Goal: Information Seeking & Learning: Learn about a topic

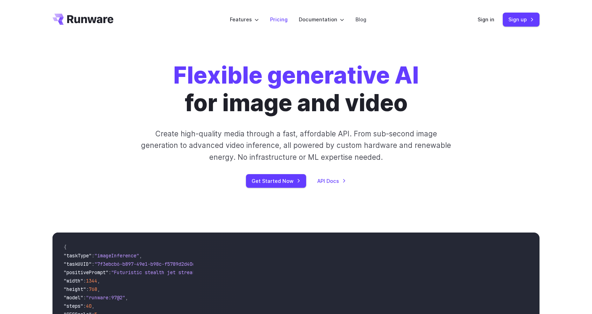
click at [275, 19] on link "Pricing" at bounding box center [278, 19] width 17 height 8
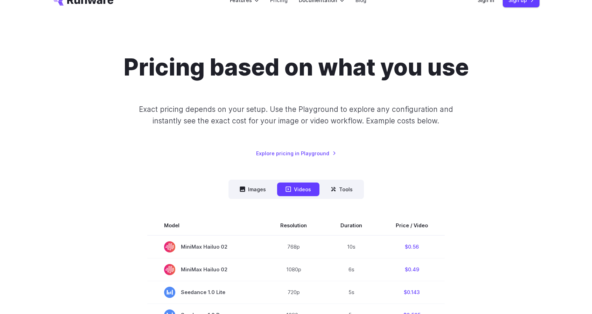
scroll to position [70, 0]
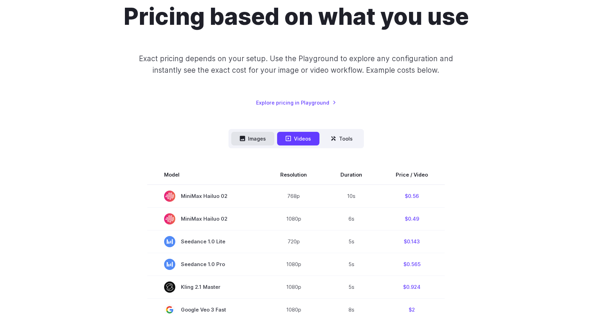
click at [252, 140] on button "Images" at bounding box center [252, 139] width 43 height 14
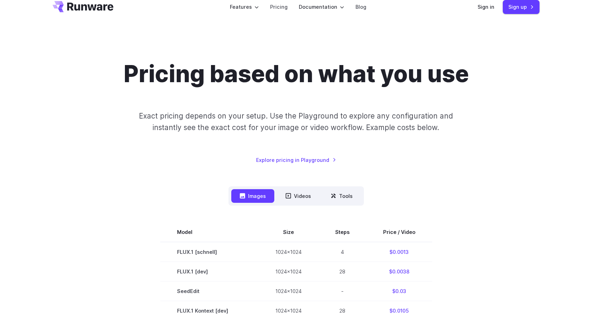
scroll to position [0, 0]
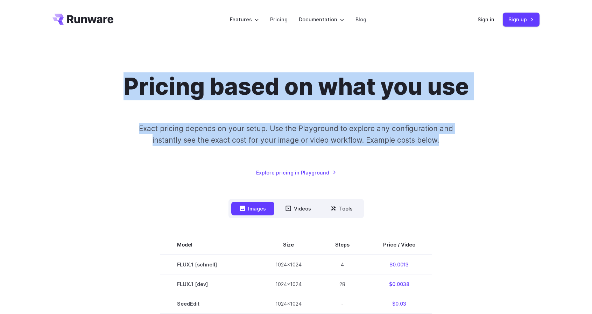
drag, startPoint x: 124, startPoint y: 85, endPoint x: 444, endPoint y: 138, distance: 324.9
click at [444, 138] on div "Pricing based on what you use Exact pricing depends on your setup. Use the Play…" at bounding box center [295, 125] width 487 height 104
click at [468, 149] on div "Pricing based on what you use Exact pricing depends on your setup. Use the Play…" at bounding box center [295, 125] width 487 height 104
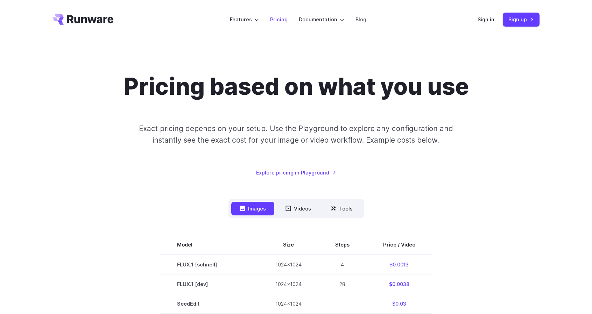
click at [281, 20] on link "Pricing" at bounding box center [278, 19] width 17 height 8
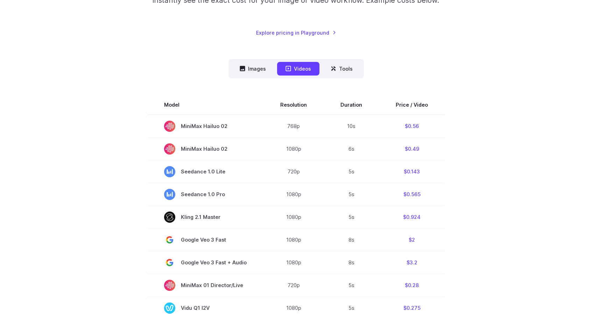
scroll to position [35, 0]
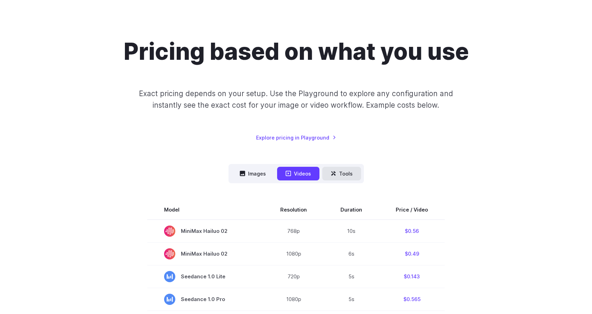
click at [351, 173] on button "Tools" at bounding box center [341, 174] width 39 height 14
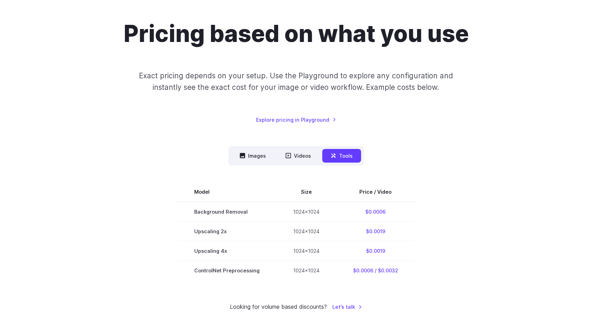
scroll to position [140, 0]
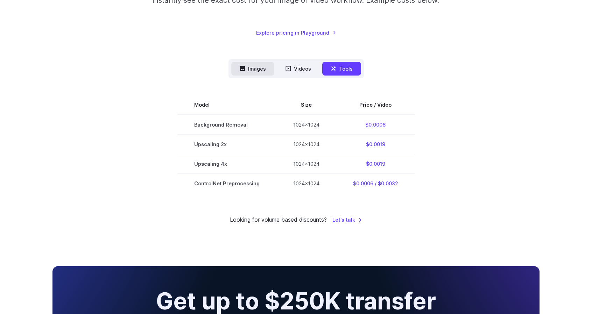
click at [255, 70] on button "Images" at bounding box center [252, 69] width 43 height 14
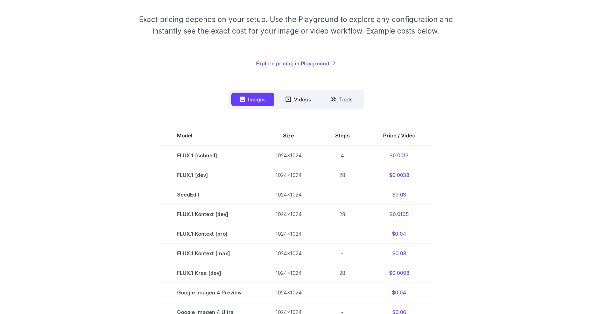
scroll to position [0, 0]
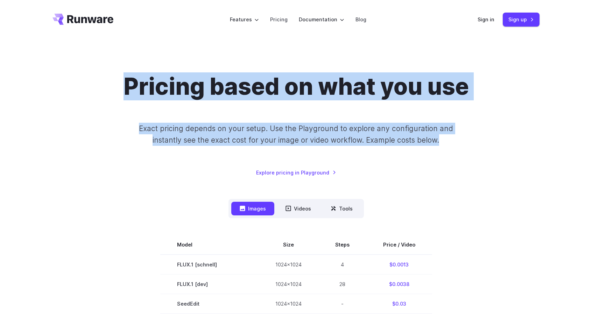
drag, startPoint x: 426, startPoint y: 131, endPoint x: 125, endPoint y: 89, distance: 303.9
click at [125, 89] on div "Pricing based on what you use Exact pricing depends on your setup. Use the Play…" at bounding box center [295, 125] width 487 height 104
click at [157, 144] on p "Exact pricing depends on your setup. Use the Playground to explore any configur…" at bounding box center [296, 134] width 341 height 23
drag, startPoint x: 124, startPoint y: 91, endPoint x: 442, endPoint y: 138, distance: 321.9
click at [442, 138] on div "Pricing based on what you use Exact pricing depends on your setup. Use the Play…" at bounding box center [295, 125] width 487 height 104
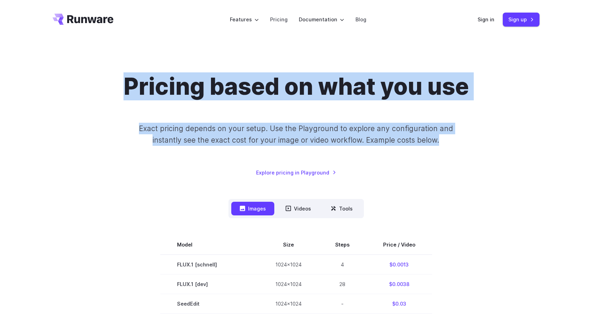
click at [472, 130] on div "Pricing based on what you use Exact pricing depends on your setup. Use the Play…" at bounding box center [295, 125] width 487 height 104
drag, startPoint x: 452, startPoint y: 142, endPoint x: 124, endPoint y: 75, distance: 335.7
click at [124, 75] on div "Pricing based on what you use Exact pricing depends on your setup. Use the Play…" at bounding box center [295, 125] width 487 height 104
click at [126, 80] on h1 "Pricing based on what you use" at bounding box center [296, 87] width 345 height 28
drag, startPoint x: 125, startPoint y: 83, endPoint x: 453, endPoint y: 147, distance: 334.4
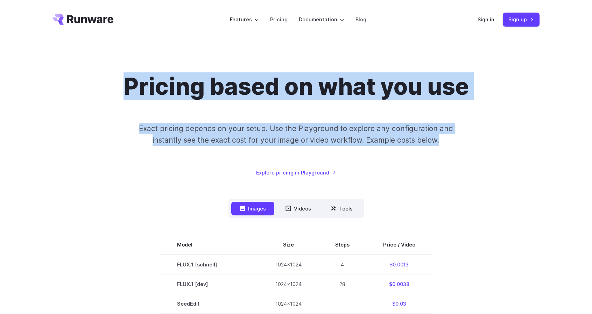
click at [453, 147] on div "Pricing based on what you use Exact pricing depends on your setup. Use the Play…" at bounding box center [295, 125] width 487 height 104
click at [442, 152] on div "Pricing based on what you use Exact pricing depends on your setup. Use the Play…" at bounding box center [295, 125] width 487 height 104
drag, startPoint x: 448, startPoint y: 141, endPoint x: 129, endPoint y: 92, distance: 322.1
click at [129, 92] on div "Pricing based on what you use Exact pricing depends on your setup. Use the Play…" at bounding box center [295, 125] width 487 height 104
click at [104, 88] on div "Pricing based on what you use Exact pricing depends on your setup. Use the Play…" at bounding box center [295, 125] width 487 height 104
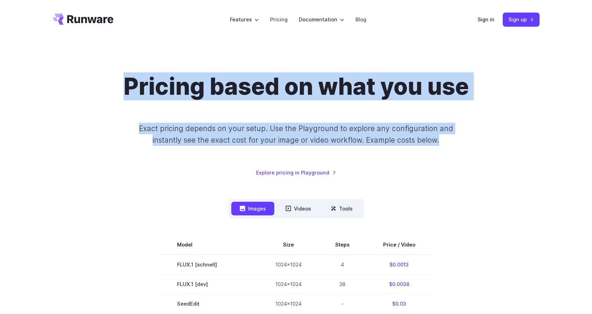
drag, startPoint x: 123, startPoint y: 87, endPoint x: 447, endPoint y: 143, distance: 328.2
click at [447, 143] on div "Pricing based on what you use Exact pricing depends on your setup. Use the Play…" at bounding box center [295, 125] width 487 height 104
click at [447, 142] on p "Exact pricing depends on your setup. Use the Playground to explore any configur…" at bounding box center [296, 134] width 341 height 23
drag, startPoint x: 447, startPoint y: 141, endPoint x: 127, endPoint y: 86, distance: 324.5
click at [127, 86] on div "Pricing based on what you use Exact pricing depends on your setup. Use the Play…" at bounding box center [295, 125] width 487 height 104
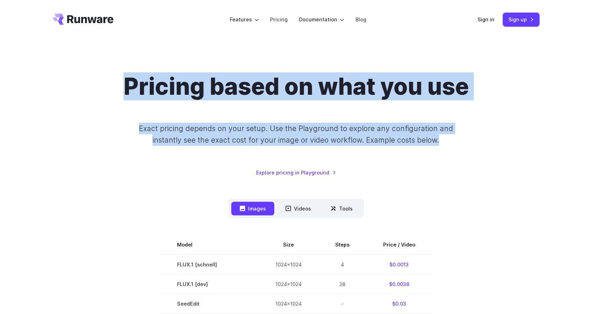
click at [127, 86] on h1 "Pricing based on what you use" at bounding box center [296, 87] width 345 height 28
drag, startPoint x: 127, startPoint y: 86, endPoint x: 462, endPoint y: 140, distance: 339.1
click at [462, 140] on div "Pricing based on what you use Exact pricing depends on your setup. Use the Play…" at bounding box center [295, 125] width 487 height 104
click at [384, 115] on div "Pricing based on what you use Exact pricing depends on your setup. Use the Play…" at bounding box center [295, 125] width 487 height 104
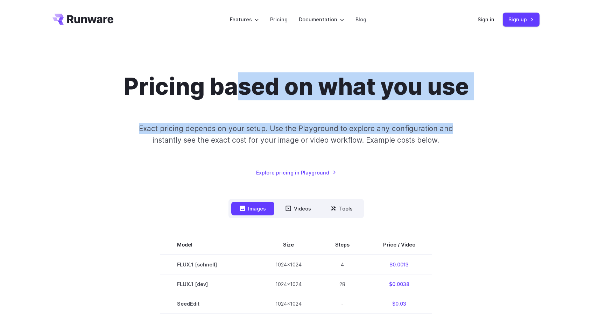
drag, startPoint x: 467, startPoint y: 133, endPoint x: 238, endPoint y: 97, distance: 232.0
click at [238, 97] on div "Pricing based on what you use Exact pricing depends on your setup. Use the Play…" at bounding box center [295, 125] width 487 height 104
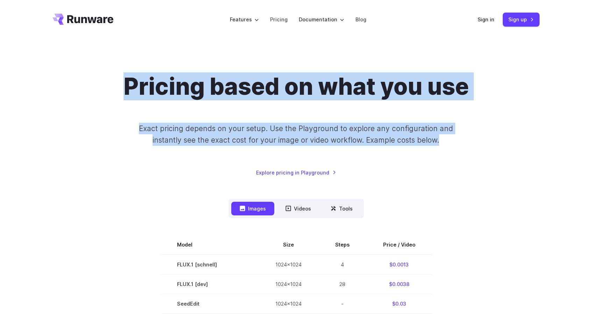
drag, startPoint x: 77, startPoint y: 72, endPoint x: 479, endPoint y: 135, distance: 407.2
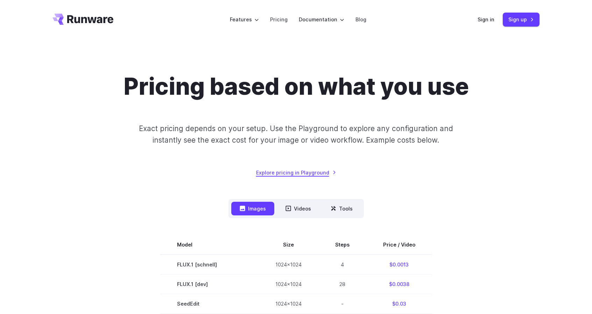
click at [272, 175] on link "Explore pricing in Playground" at bounding box center [296, 173] width 80 height 8
